Goal: Find specific page/section: Find specific page/section

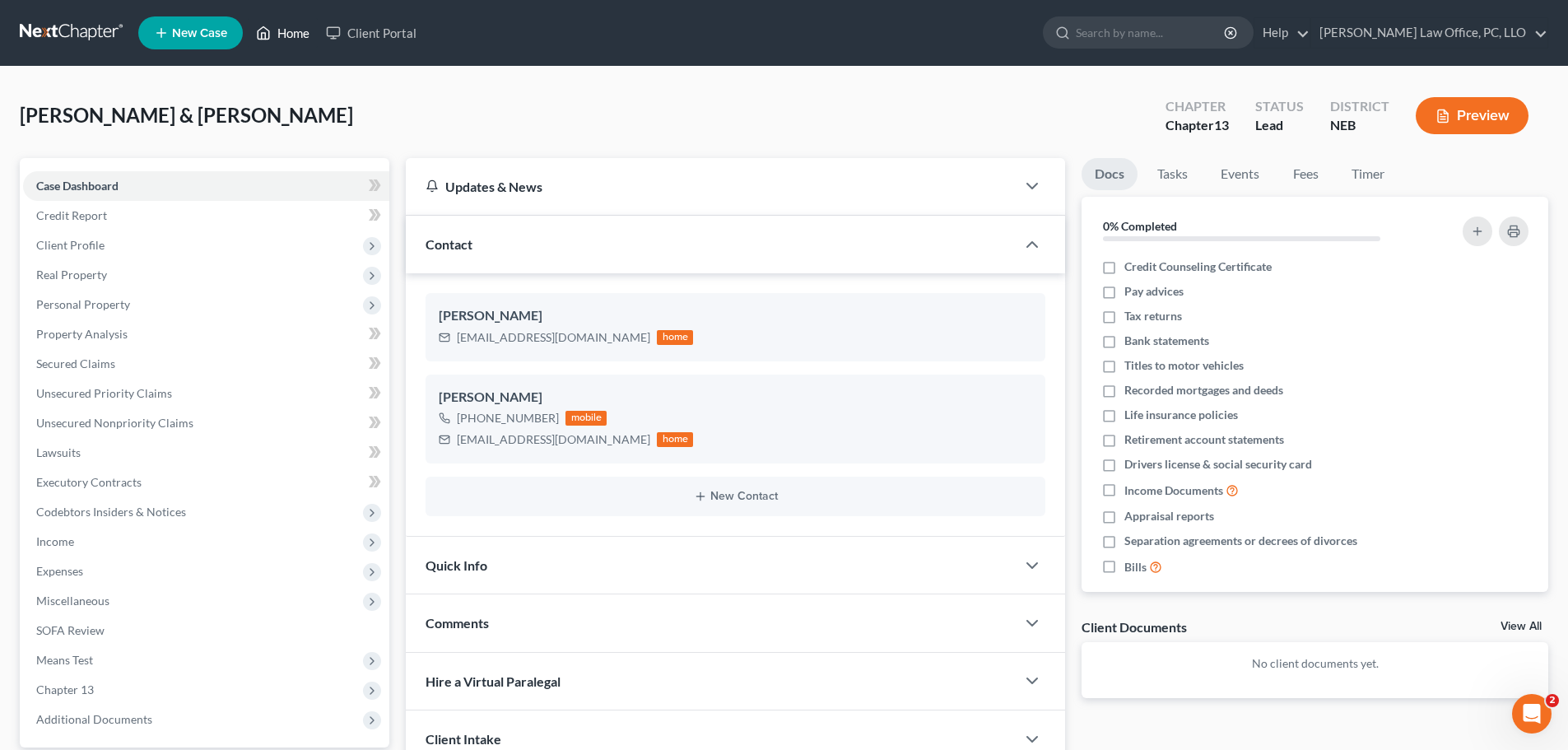
click at [291, 28] on link "Home" at bounding box center [283, 33] width 70 height 30
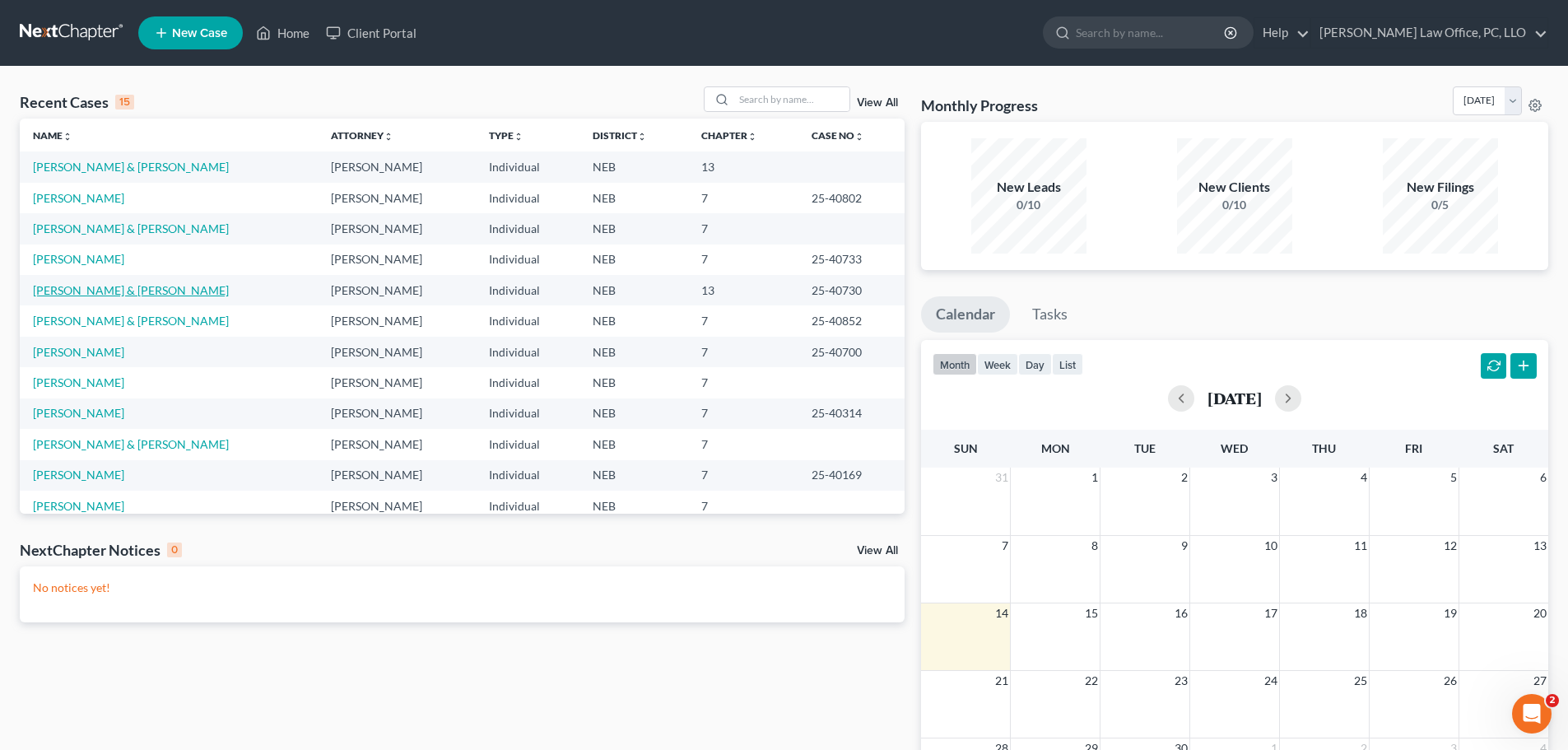
click at [130, 287] on link "[PERSON_NAME] & [PERSON_NAME]" at bounding box center [131, 290] width 196 height 14
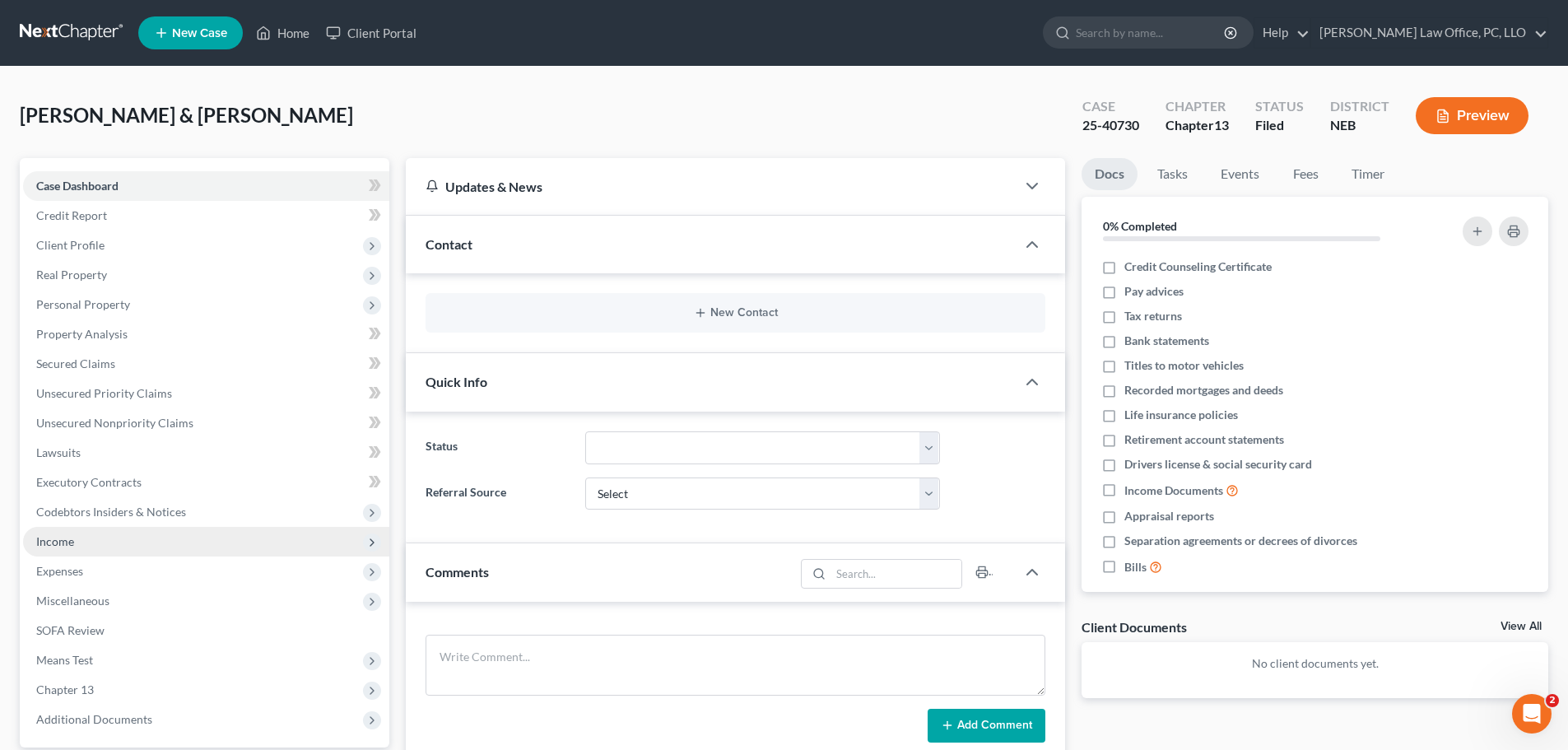
drag, startPoint x: 92, startPoint y: 540, endPoint x: 103, endPoint y: 533, distance: 13.0
click at [94, 540] on span "Income" at bounding box center [206, 542] width 366 height 30
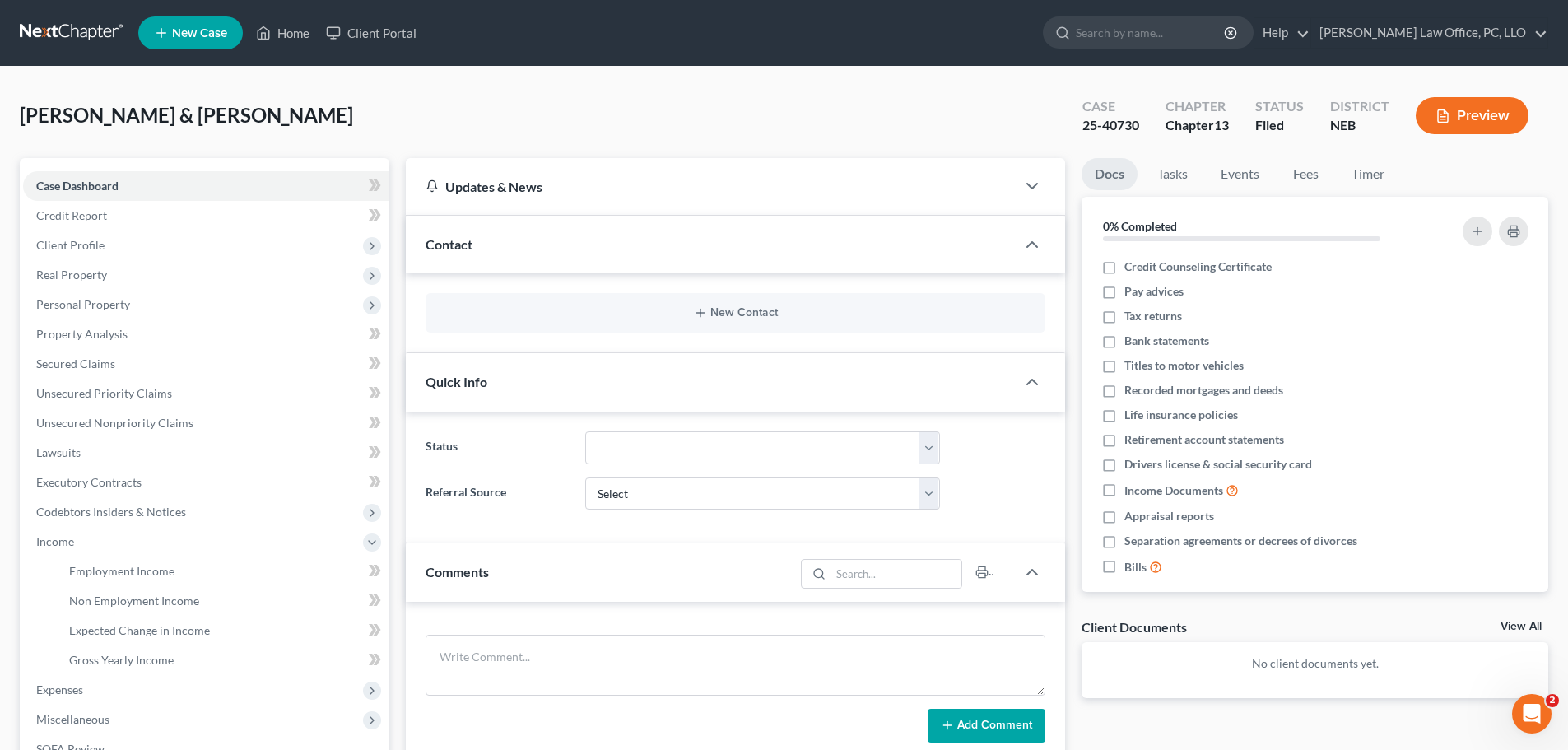
scroll to position [195, 0]
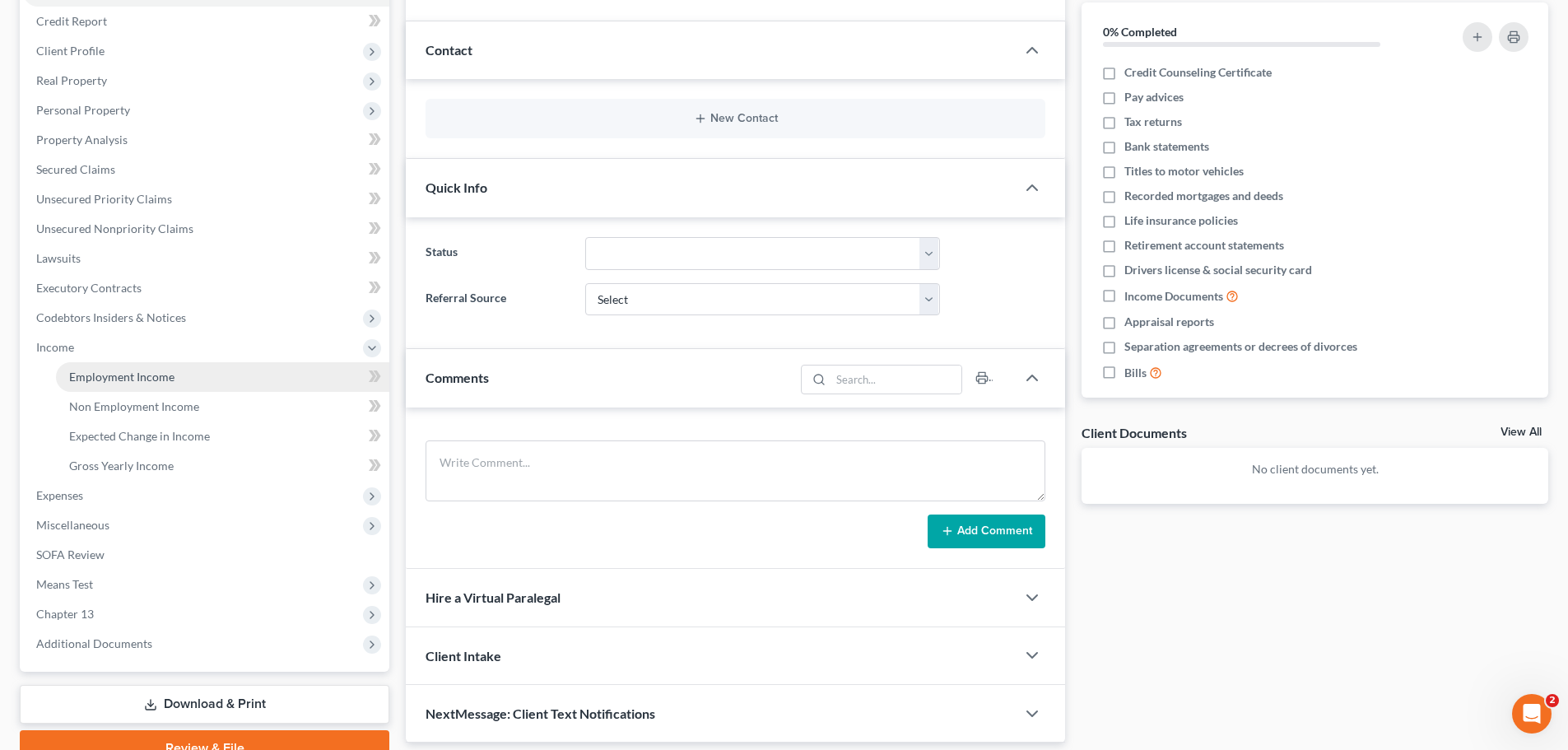
click at [170, 381] on span "Employment Income" at bounding box center [122, 376] width 105 height 14
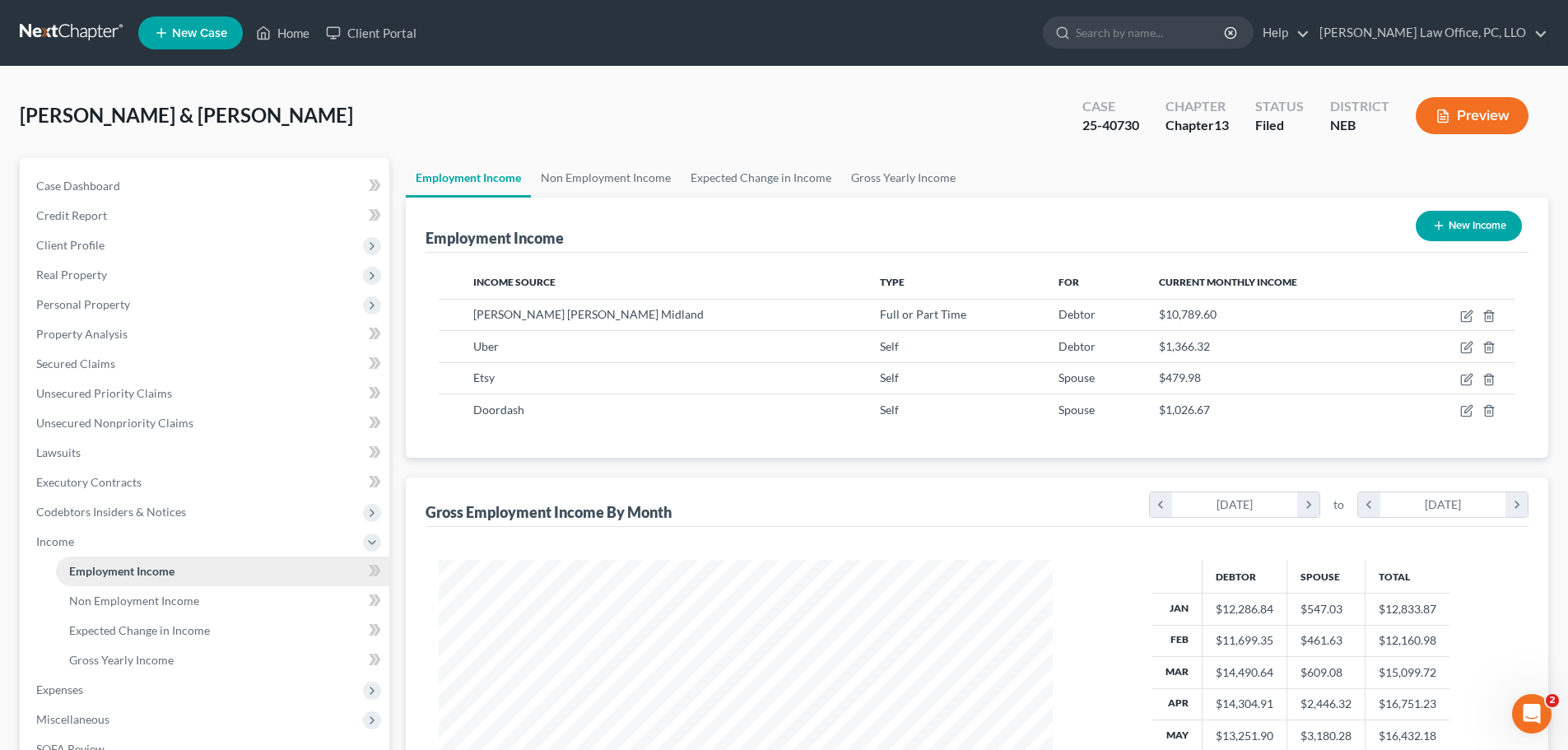
scroll to position [307, 647]
